Goal: Transaction & Acquisition: Book appointment/travel/reservation

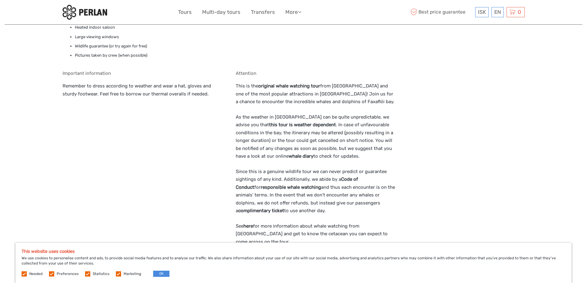
scroll to position [524, 0]
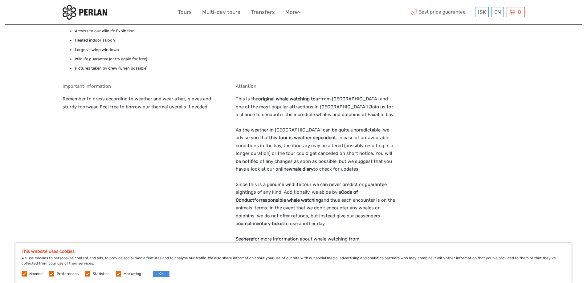
click at [289, 169] on strong "whale diary" at bounding box center [301, 169] width 25 height 6
click at [117, 273] on label at bounding box center [118, 274] width 5 height 5
click at [0, 0] on input "checkbox" at bounding box center [0, 0] width 0 height 0
click at [85, 275] on label at bounding box center [87, 274] width 5 height 5
click at [0, 0] on input "checkbox" at bounding box center [0, 0] width 0 height 0
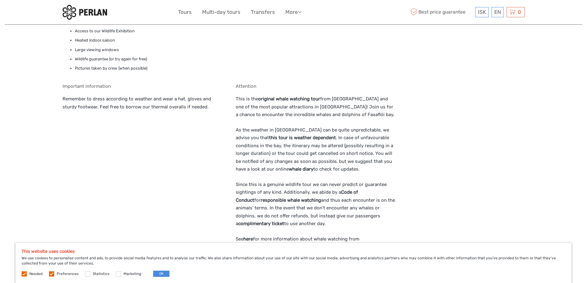
click at [49, 273] on label at bounding box center [51, 274] width 5 height 5
click at [0, 0] on input "checkbox" at bounding box center [0, 0] width 0 height 0
click at [21, 274] on div "This website uses cookies We use cookies to personalise content and ads, to pro…" at bounding box center [293, 263] width 556 height 40
click at [23, 273] on label at bounding box center [24, 274] width 5 height 5
click at [158, 273] on button "OK" at bounding box center [161, 274] width 16 height 6
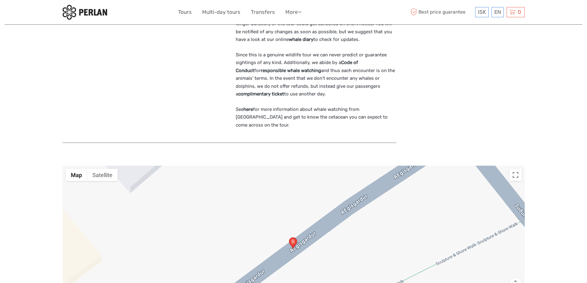
scroll to position [606, 0]
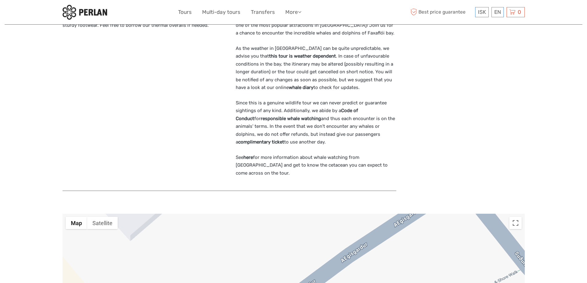
click at [255, 156] on p "See here for more information about whale watching from [GEOGRAPHIC_DATA] and g…" at bounding box center [316, 166] width 161 height 24
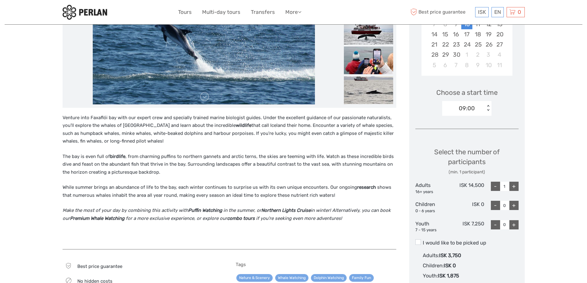
scroll to position [185, 0]
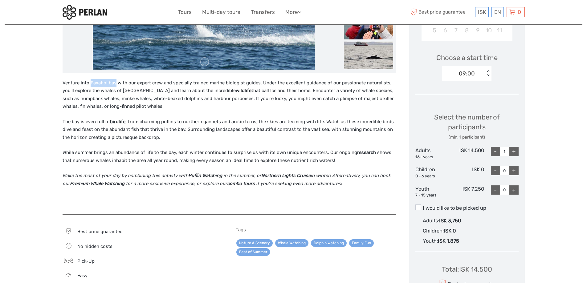
drag, startPoint x: 116, startPoint y: 84, endPoint x: 90, endPoint y: 84, distance: 25.9
click at [90, 84] on p "Venture into Faxaflói bay with our expert crew and specially trained marine bio…" at bounding box center [230, 94] width 334 height 31
copy p "Faxaflói bay"
